Goal: Navigation & Orientation: Find specific page/section

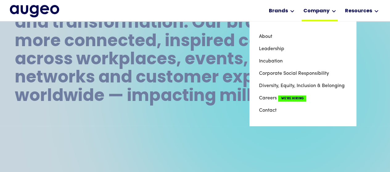
scroll to position [345, 0]
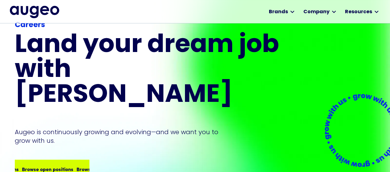
click at [68, 165] on div "Browse open positions" at bounding box center [93, 168] width 51 height 7
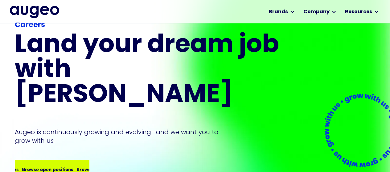
scroll to position [27, 0]
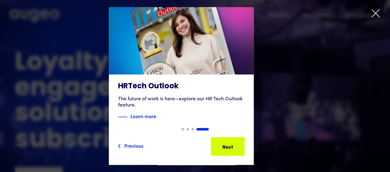
click at [373, 18] on div at bounding box center [375, 15] width 9 height 12
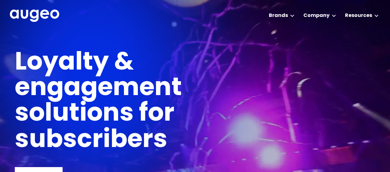
click at [40, 14] on img "home" at bounding box center [34, 16] width 49 height 13
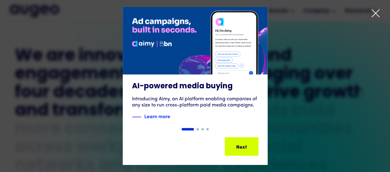
click at [377, 14] on icon at bounding box center [375, 13] width 9 height 9
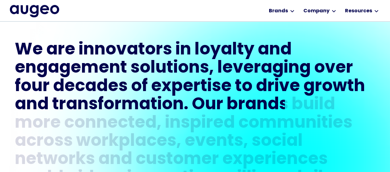
scroll to position [264, 0]
